Goal: Task Accomplishment & Management: Use online tool/utility

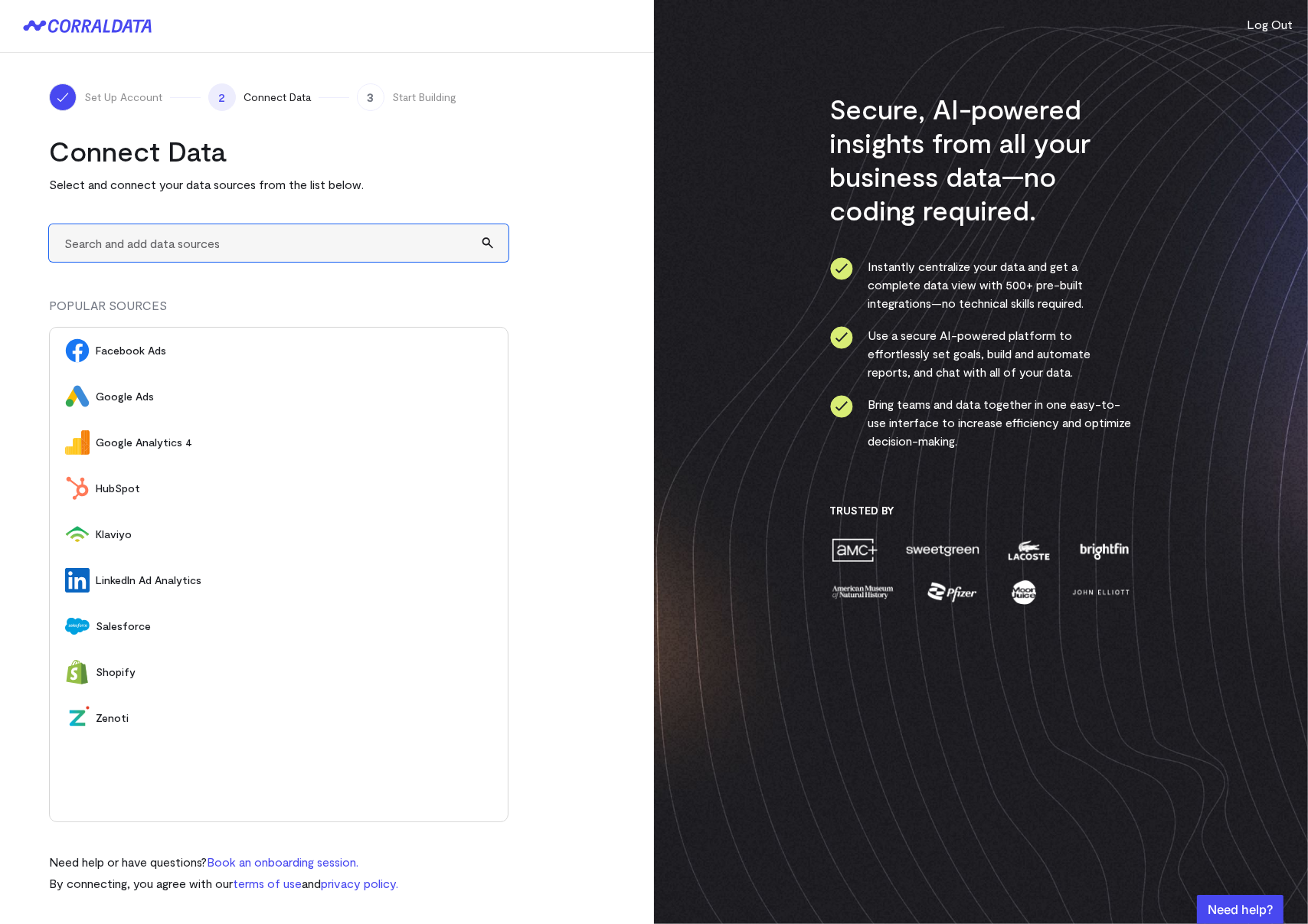
click at [199, 246] on input "text" at bounding box center [279, 243] width 460 height 38
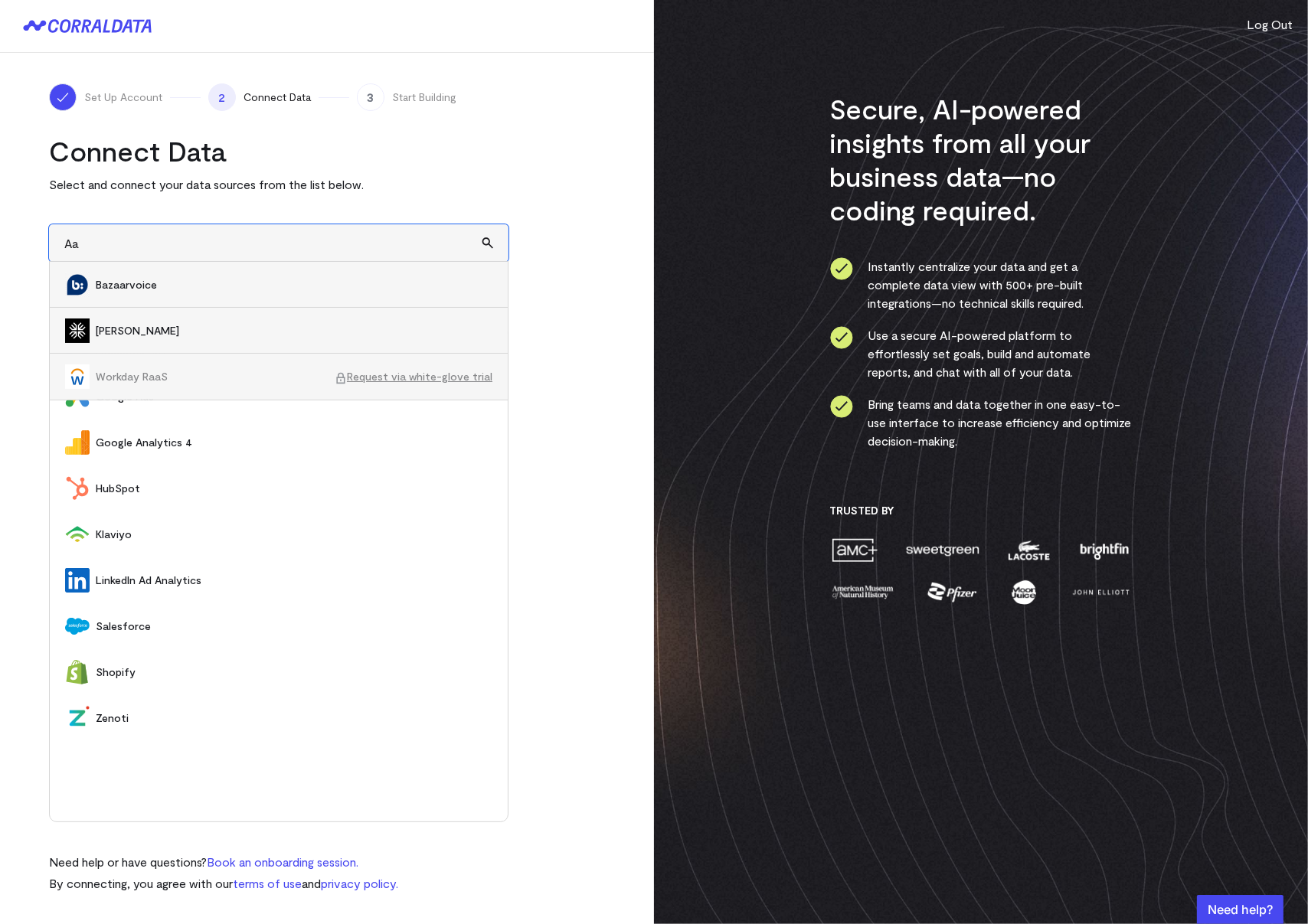
type input "A"
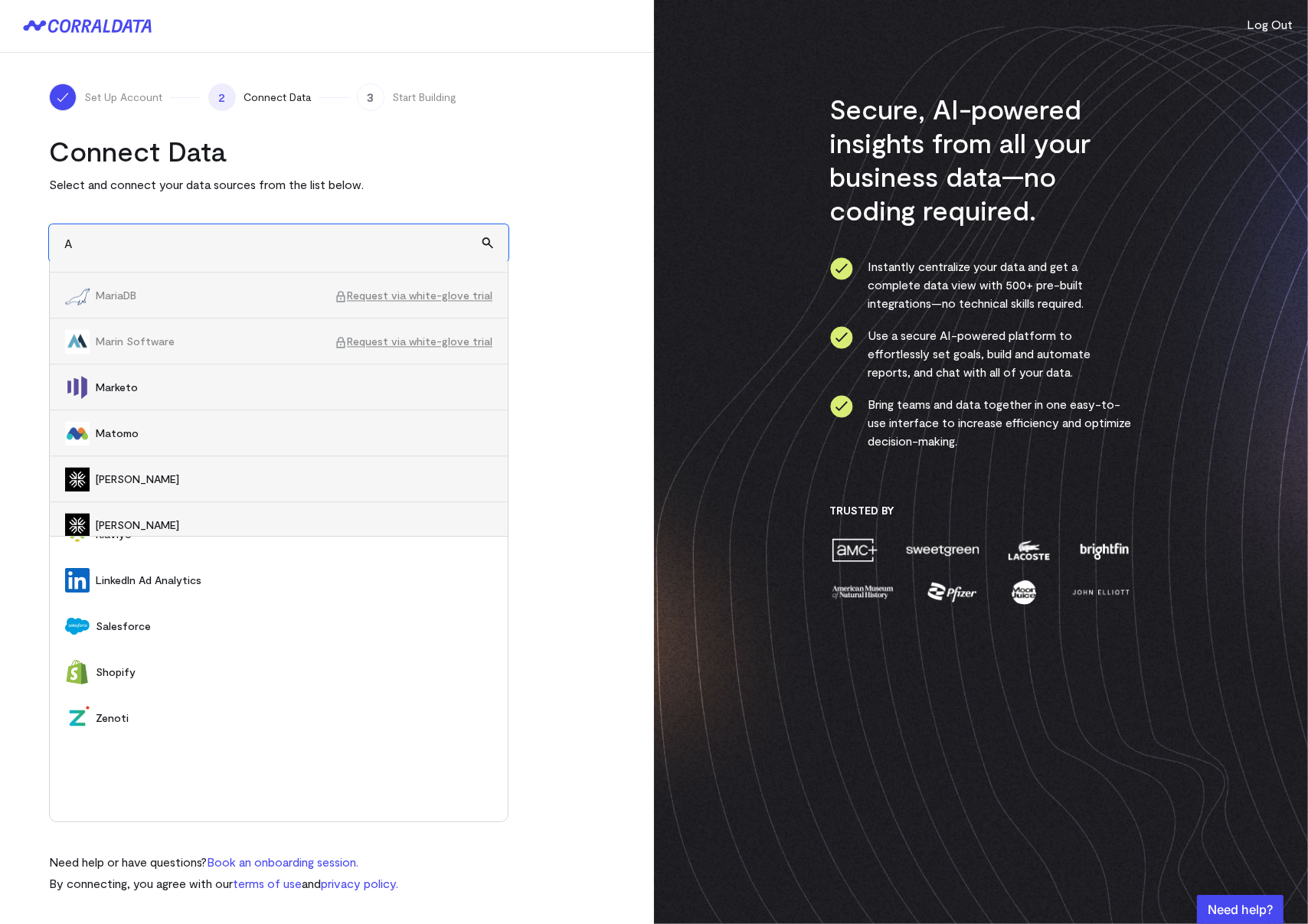
scroll to position [11126, 0]
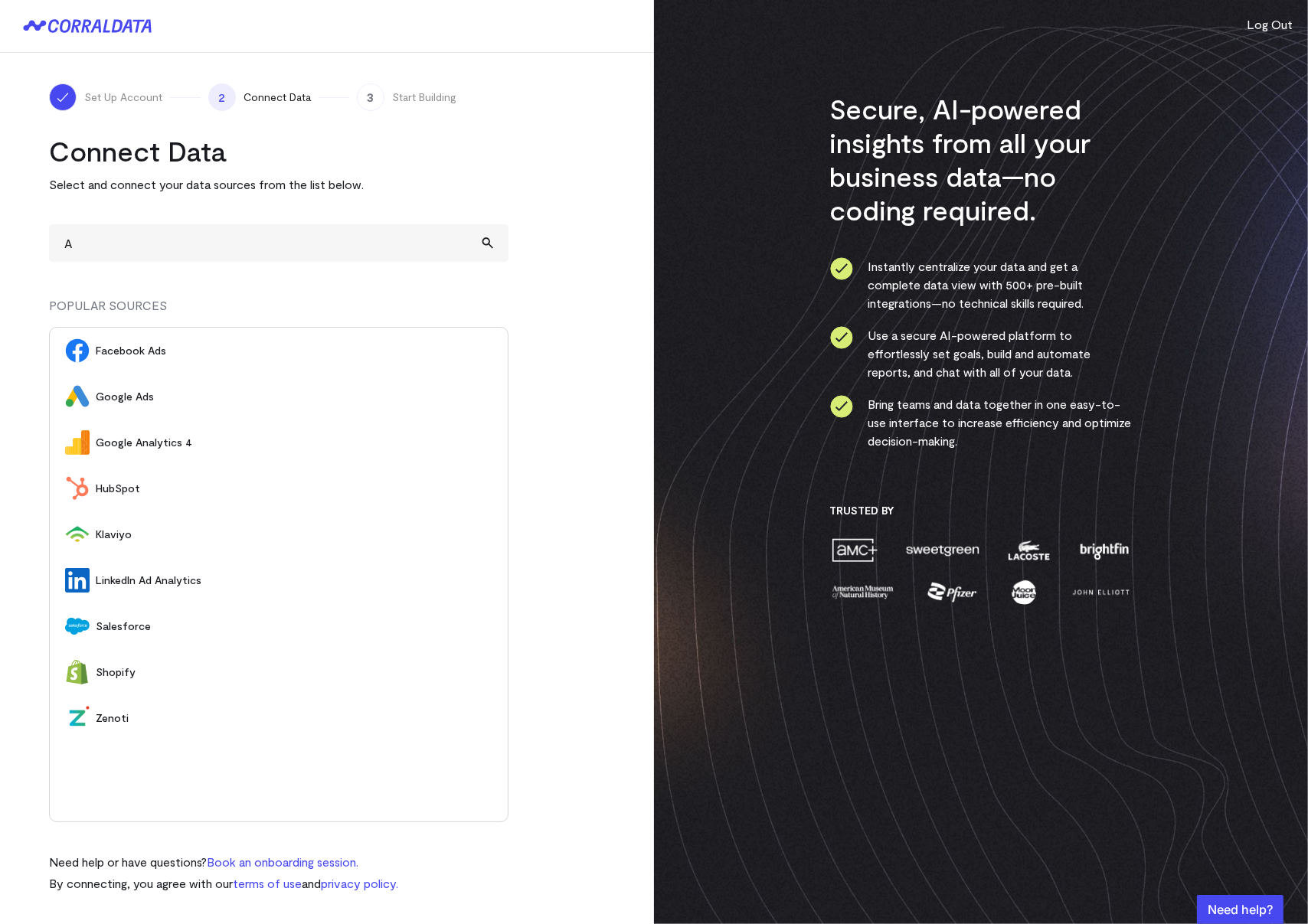
drag, startPoint x: 220, startPoint y: 743, endPoint x: 164, endPoint y: 736, distance: 56.4
click at [219, 744] on div "Facebook Ads Google Ads Google Analytics 4 HubSpot [GEOGRAPHIC_DATA] LinkedIn A…" at bounding box center [279, 575] width 460 height 496
click at [110, 719] on span "Zenoti" at bounding box center [294, 718] width 396 height 15
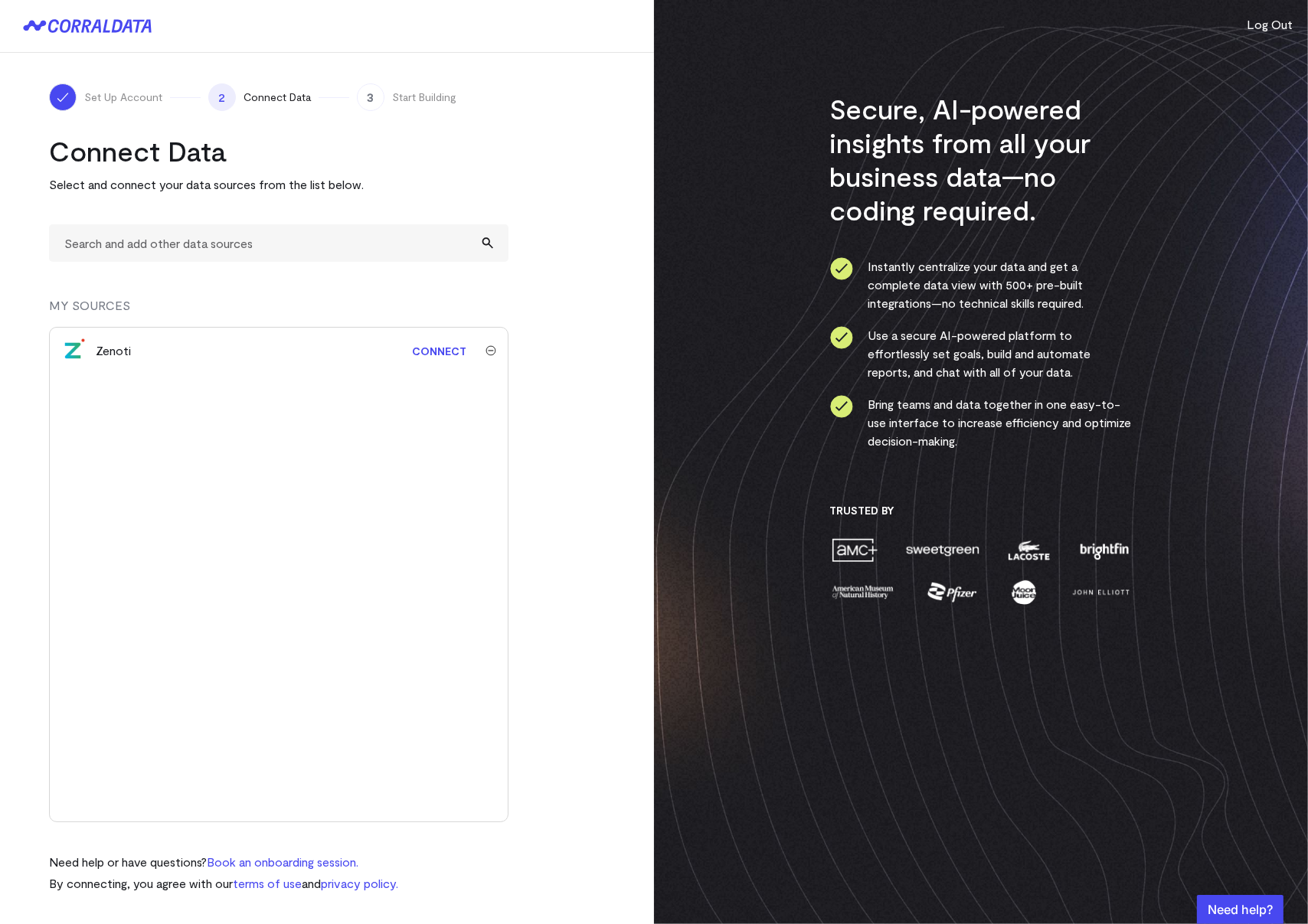
click at [433, 351] on link "Connect" at bounding box center [438, 351] width 69 height 28
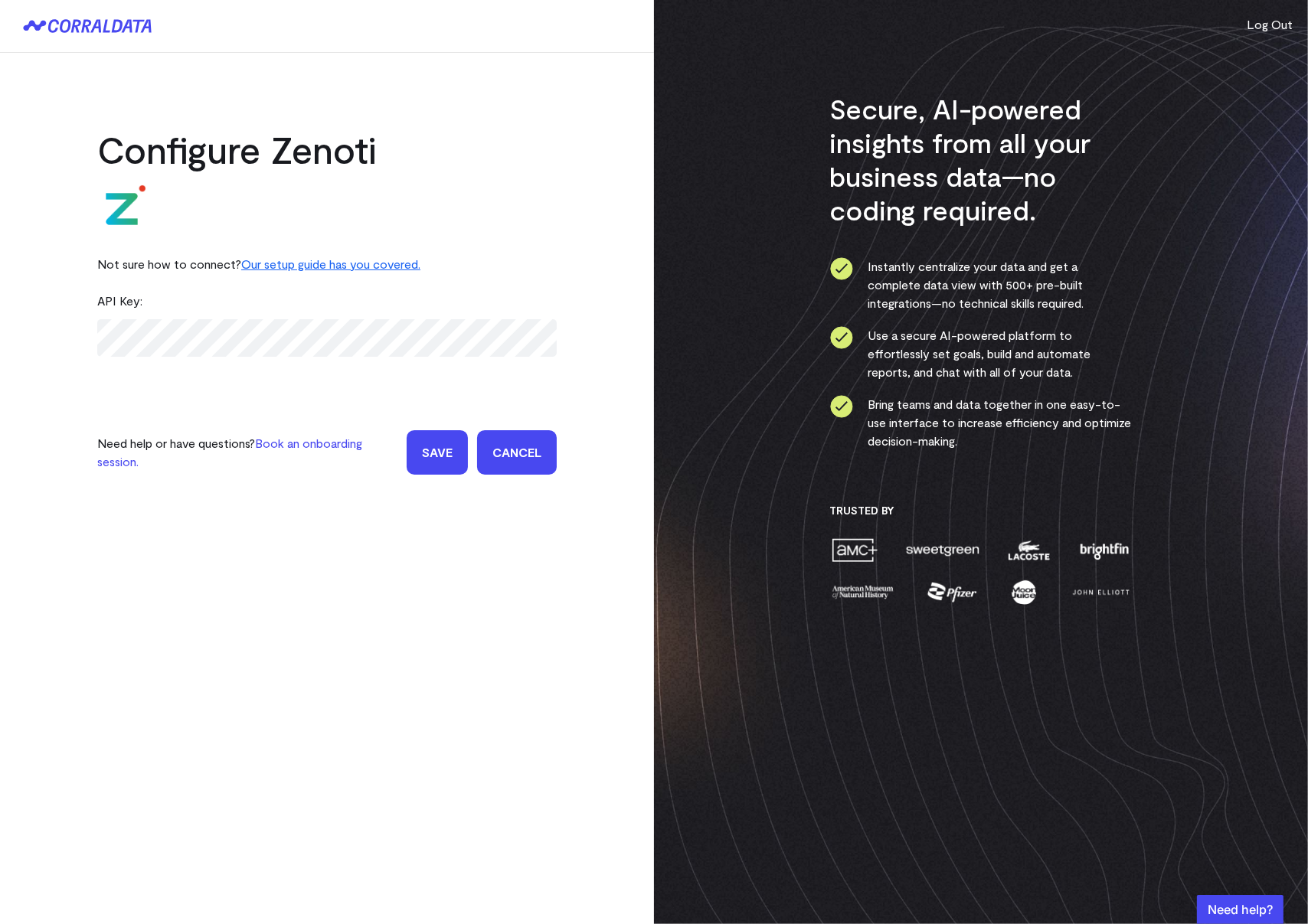
drag, startPoint x: 261, startPoint y: 302, endPoint x: 284, endPoint y: 296, distance: 23.8
click at [262, 301] on div "API Key:" at bounding box center [327, 301] width 460 height 37
click at [395, 262] on link "Our setup guide has you covered." at bounding box center [331, 263] width 179 height 14
